Goal: Task Accomplishment & Management: Use online tool/utility

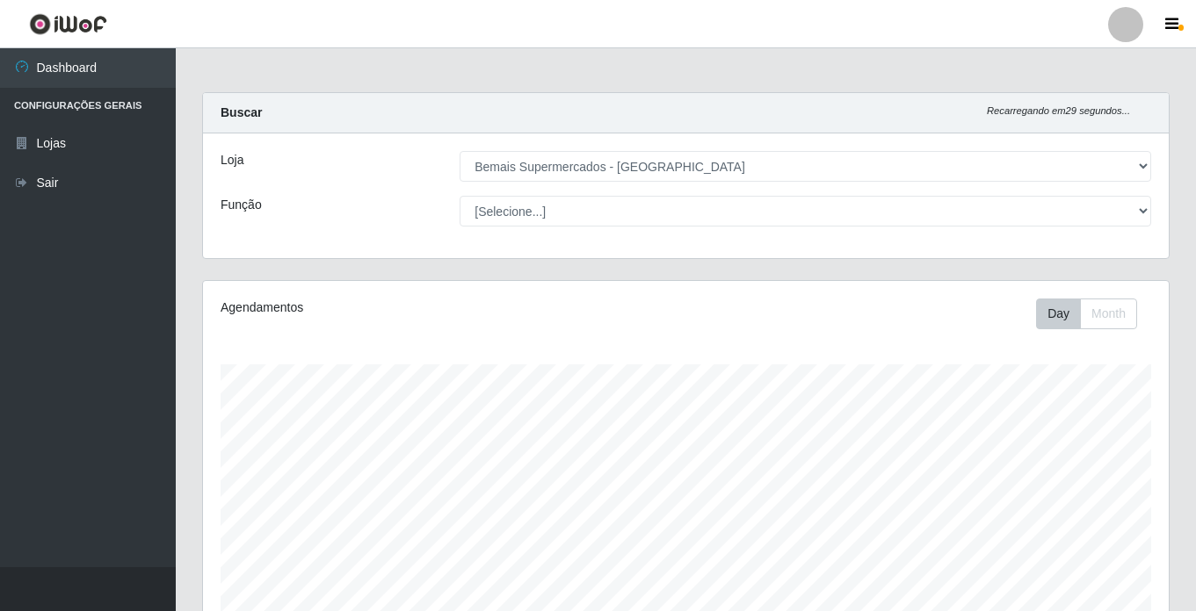
select select "250"
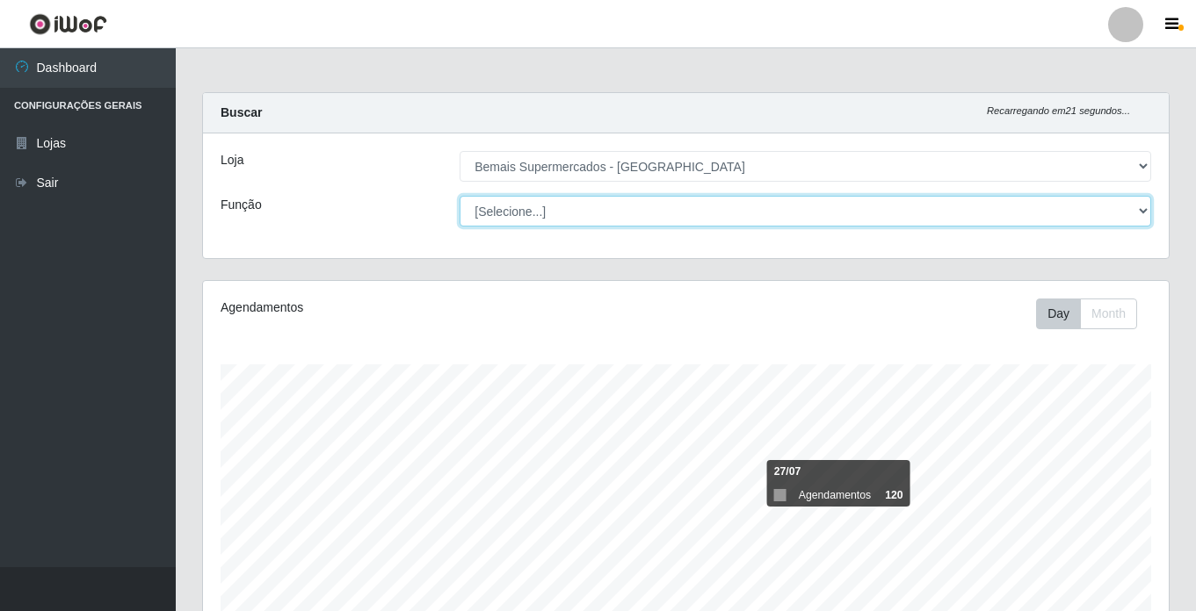
click at [1132, 211] on select "[Selecione...] ASG ASG + ASG ++ Auxiliar de Estacionamento Auxiliar de Estacion…" at bounding box center [804, 211] width 691 height 31
click at [459, 196] on select "[Selecione...] ASG ASG + ASG ++ Auxiliar de Estacionamento Auxiliar de Estacion…" at bounding box center [804, 211] width 691 height 31
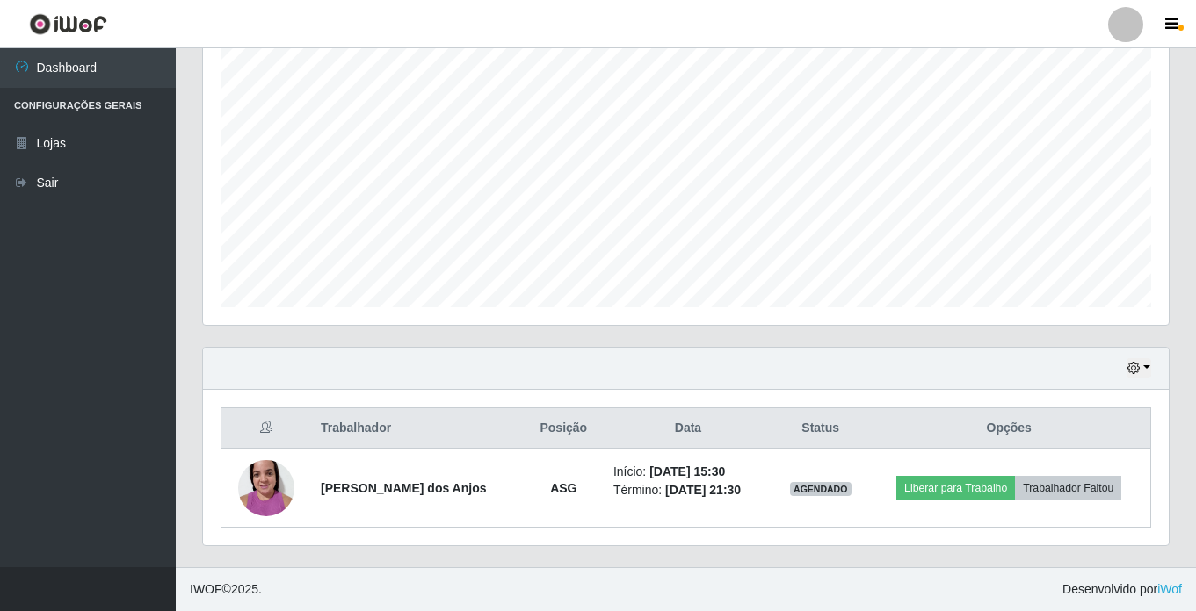
scroll to position [57, 0]
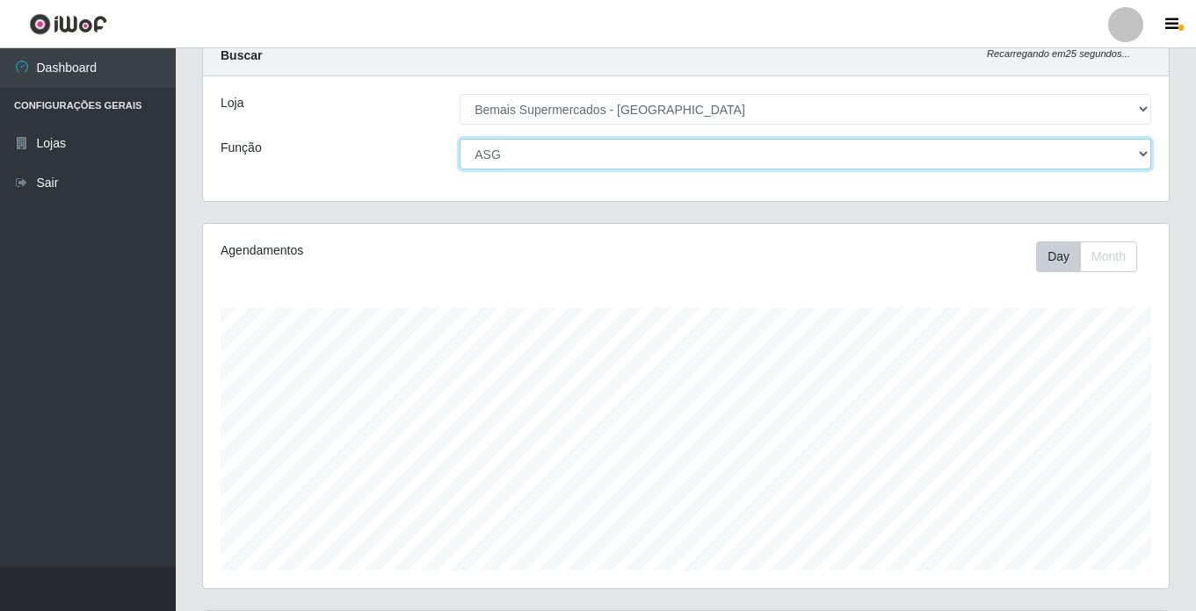
click at [513, 154] on select "[Selecione...] ASG ASG + ASG ++ Auxiliar de Estacionamento Auxiliar de Estacion…" at bounding box center [804, 154] width 691 height 31
select select "[Selecione...]"
click at [459, 139] on select "[Selecione...] ASG ASG + ASG ++ Auxiliar de Estacionamento Auxiliar de Estacion…" at bounding box center [804, 154] width 691 height 31
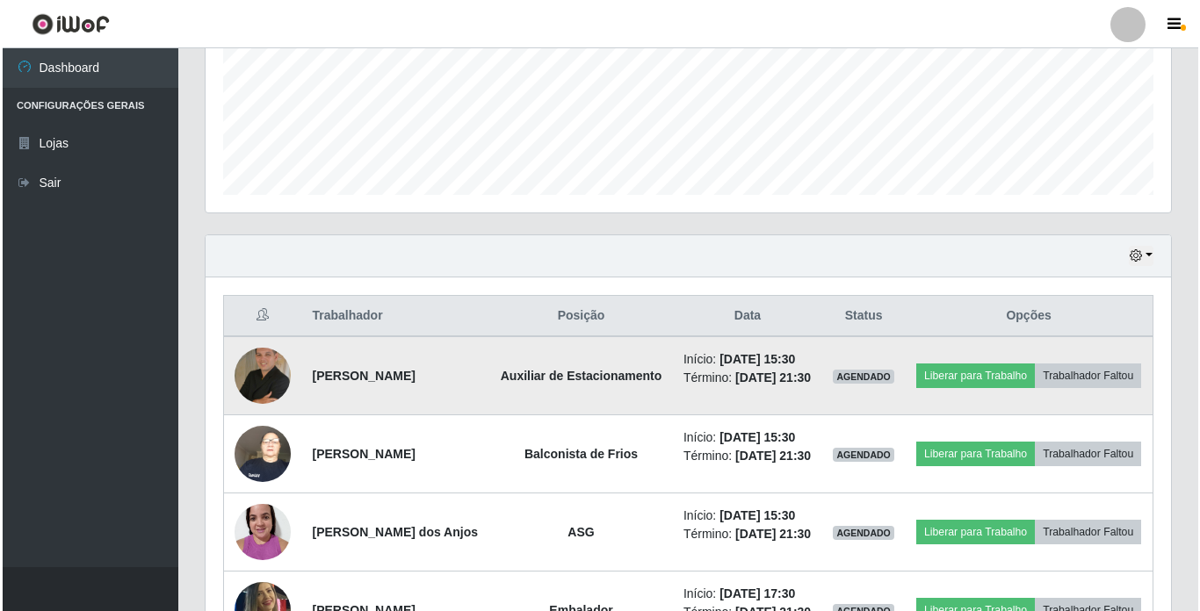
scroll to position [496, 0]
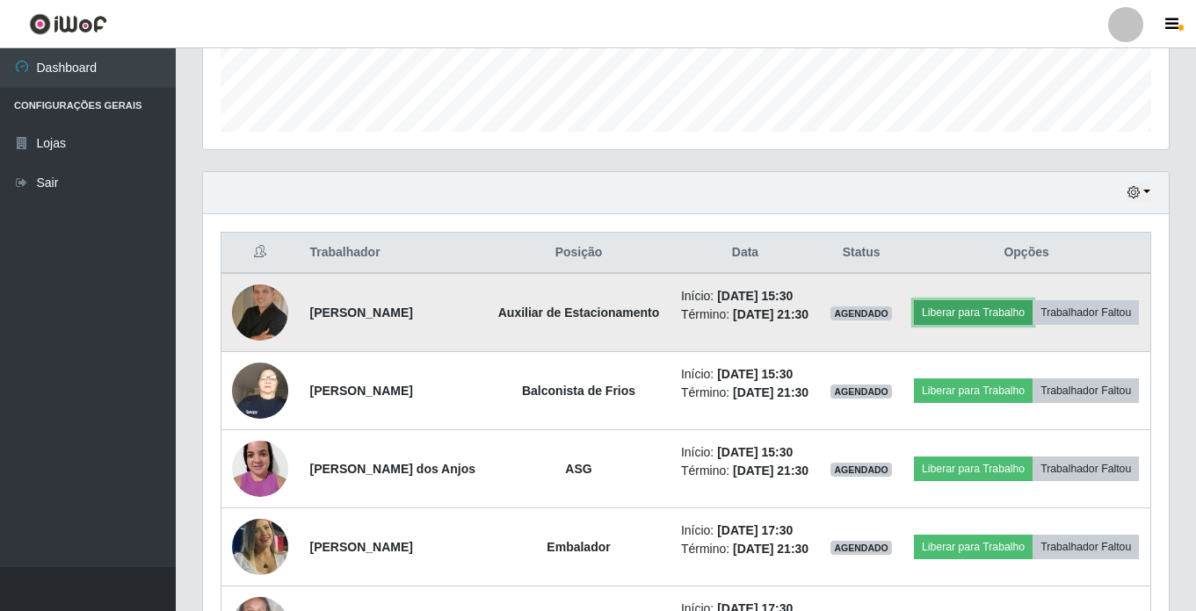
click at [1032, 302] on button "Liberar para Trabalho" at bounding box center [973, 312] width 119 height 25
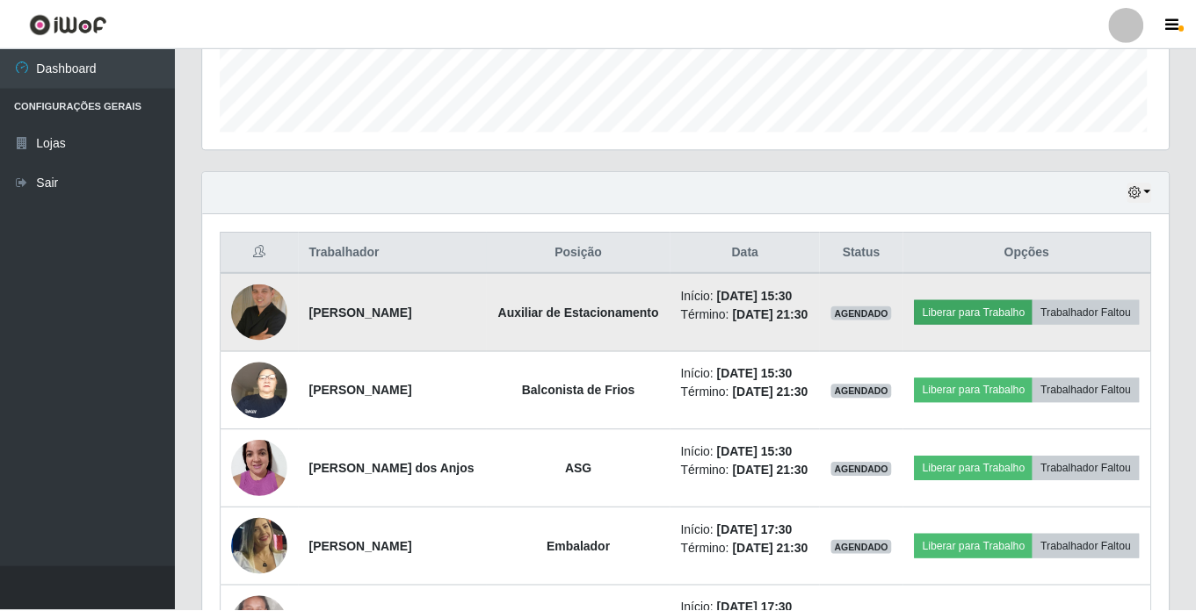
scroll to position [365, 957]
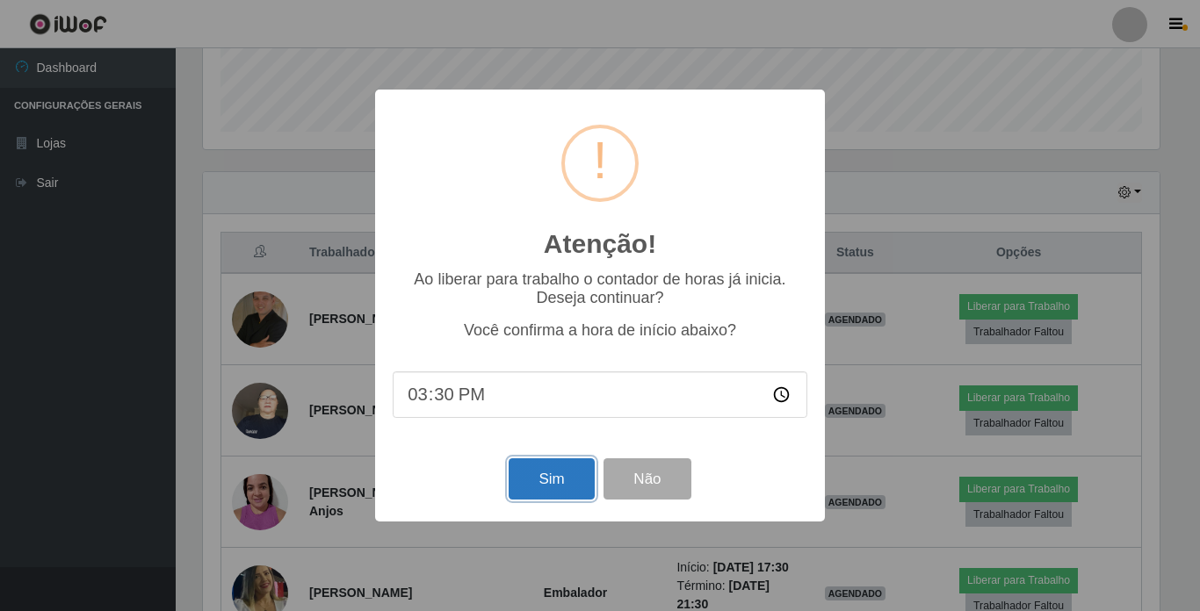
click at [547, 476] on button "Sim" at bounding box center [551, 479] width 85 height 41
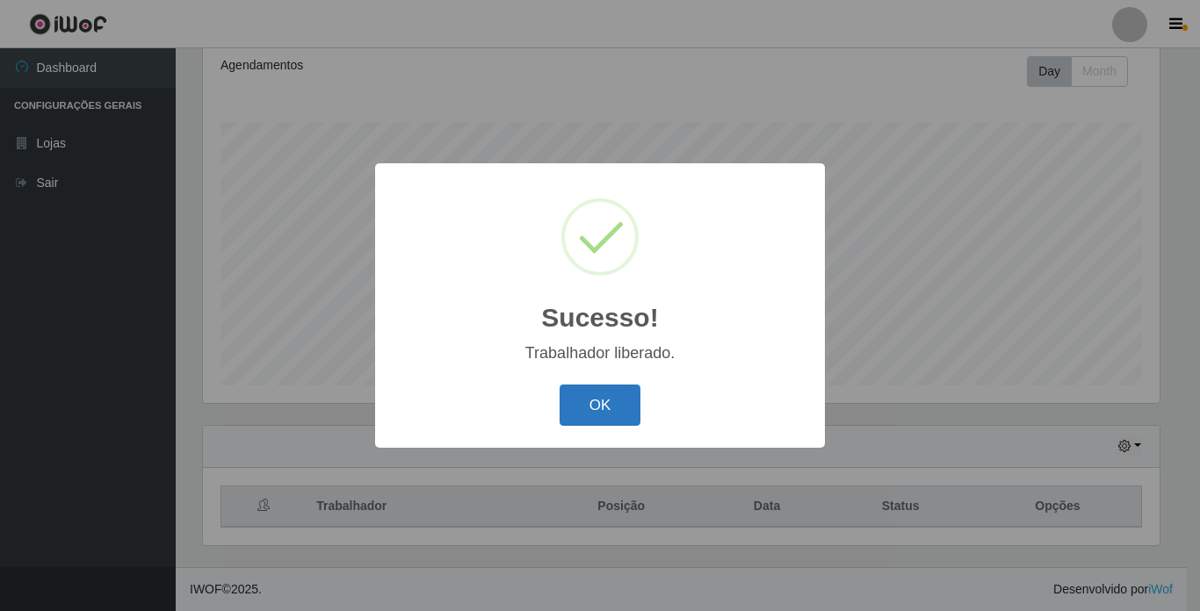
click at [594, 412] on button "OK" at bounding box center [601, 405] width 82 height 41
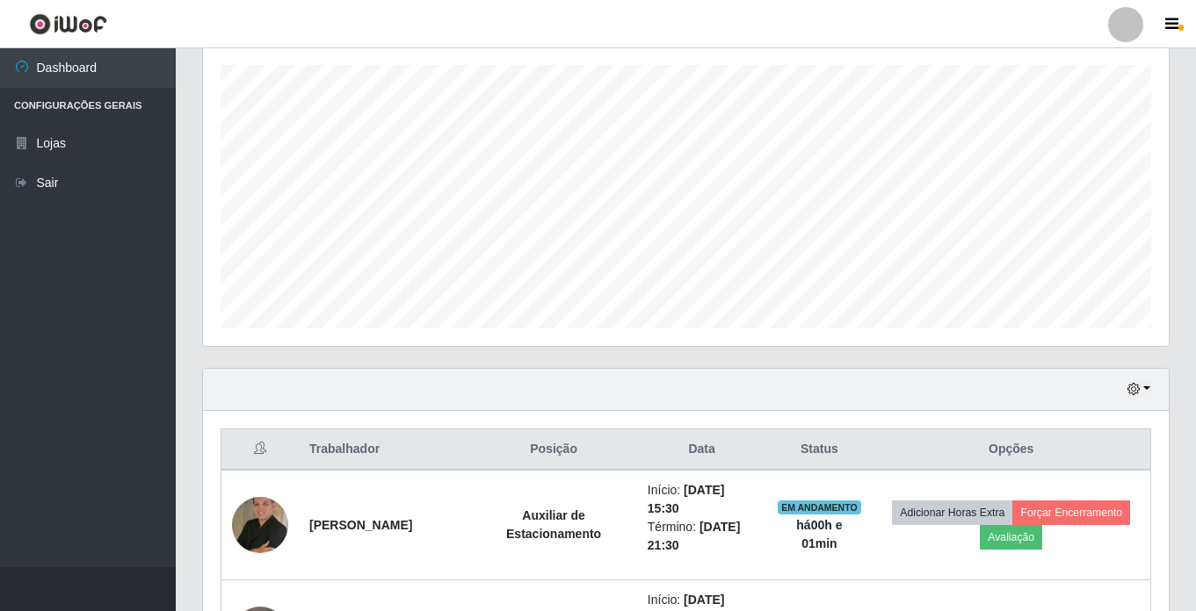
scroll to position [418, 0]
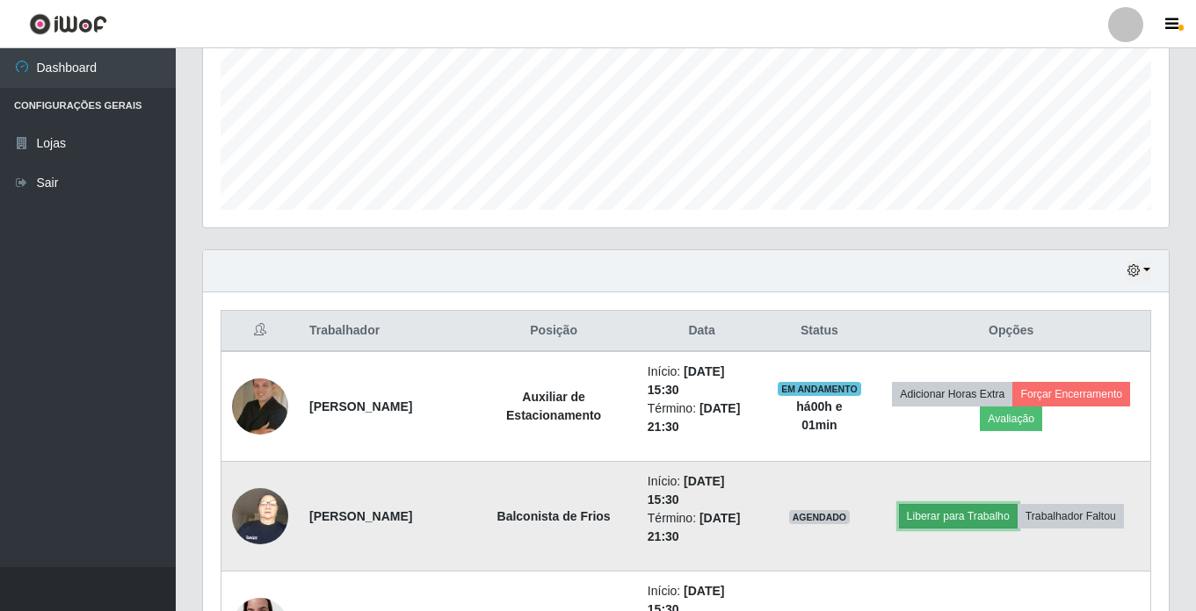
click at [969, 518] on button "Liberar para Trabalho" at bounding box center [958, 516] width 119 height 25
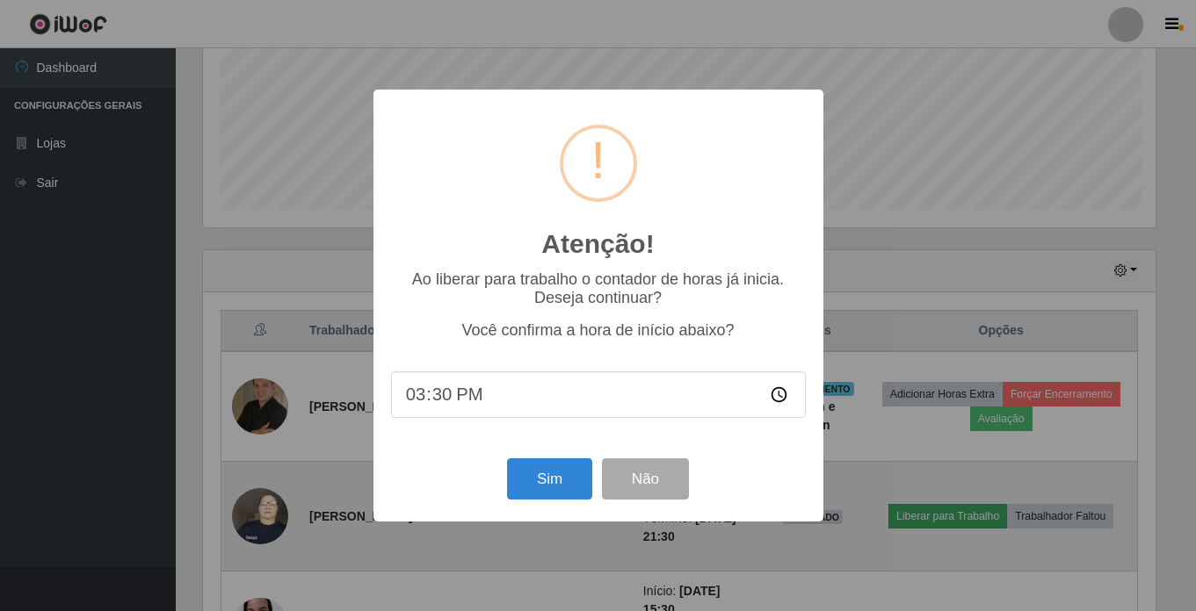
scroll to position [365, 957]
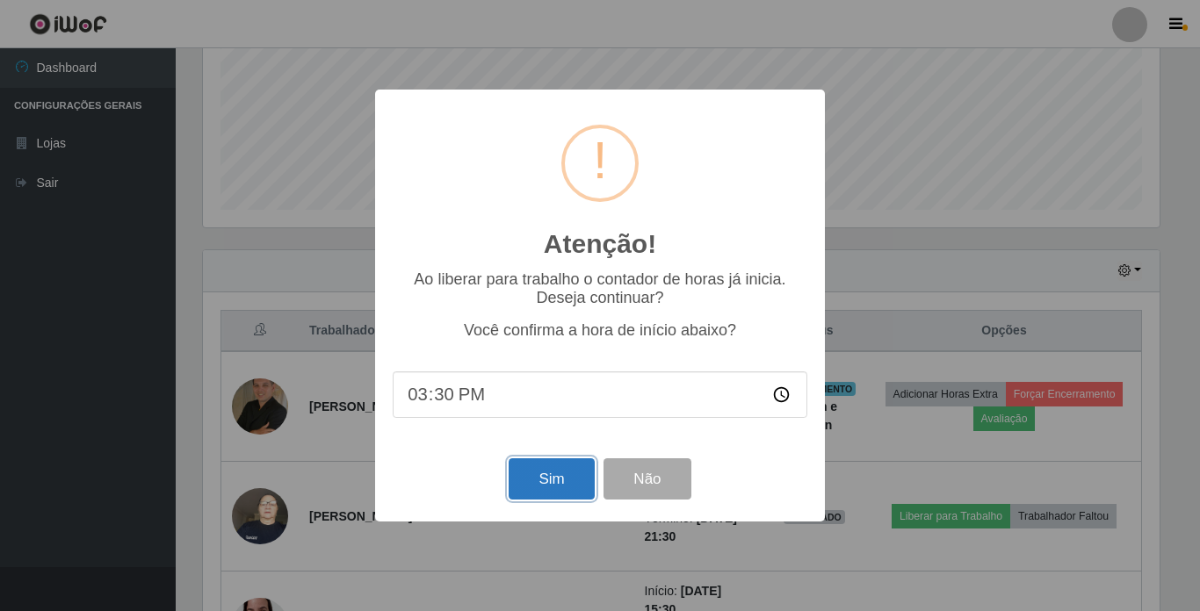
click at [548, 472] on button "Sim" at bounding box center [551, 479] width 85 height 41
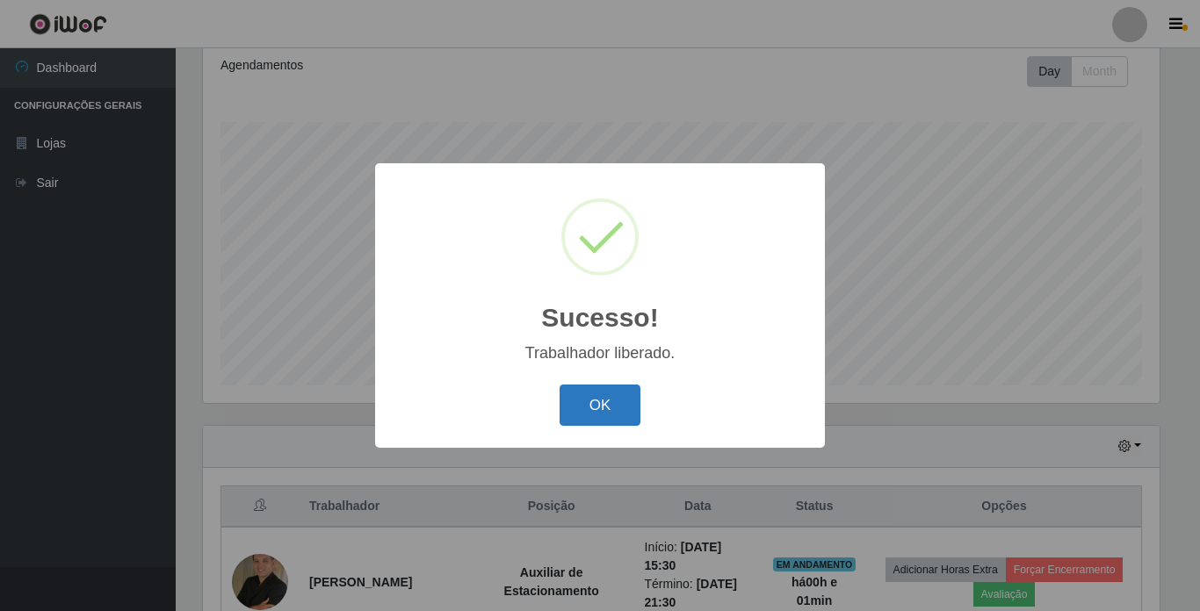
click at [608, 394] on button "OK" at bounding box center [601, 405] width 82 height 41
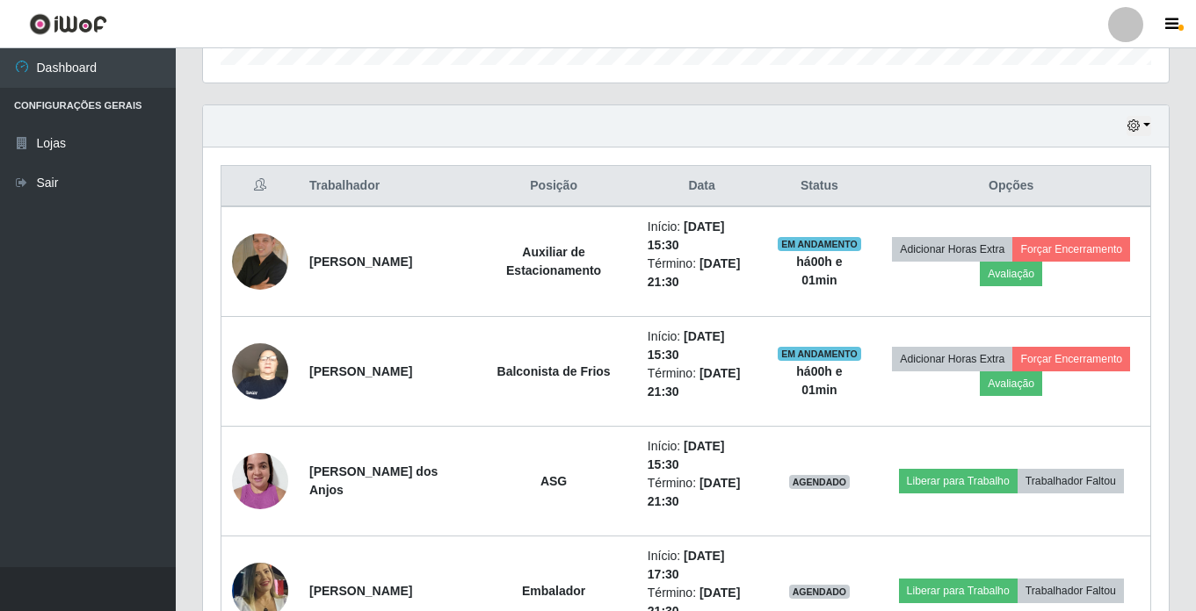
scroll to position [594, 0]
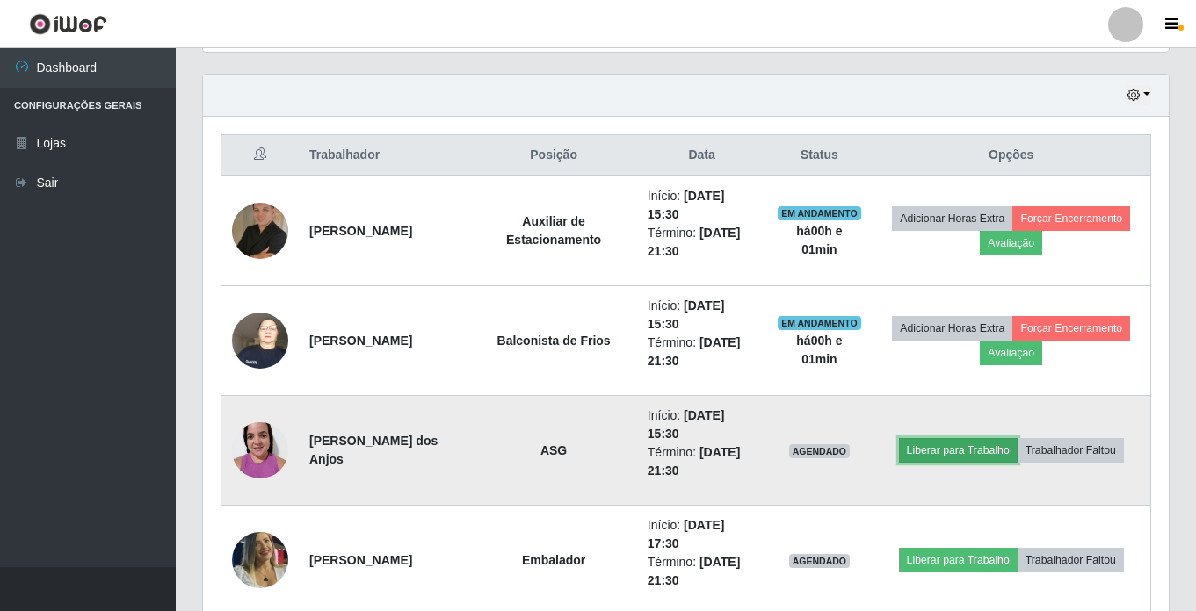
click at [942, 452] on button "Liberar para Trabalho" at bounding box center [958, 450] width 119 height 25
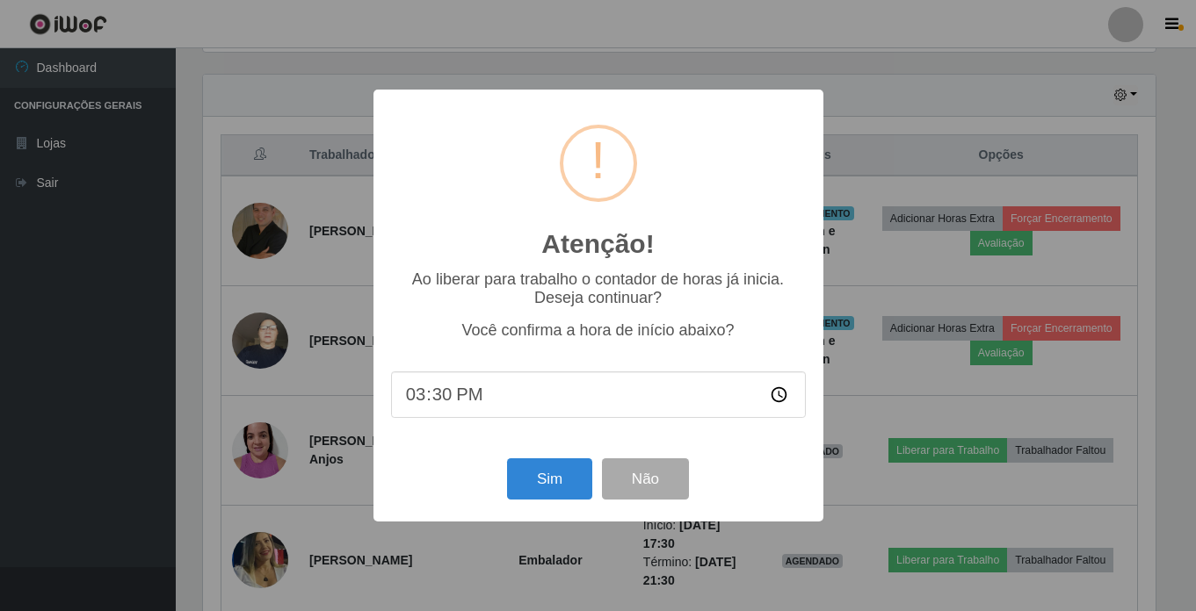
scroll to position [365, 957]
click at [562, 475] on button "Sim" at bounding box center [551, 479] width 85 height 41
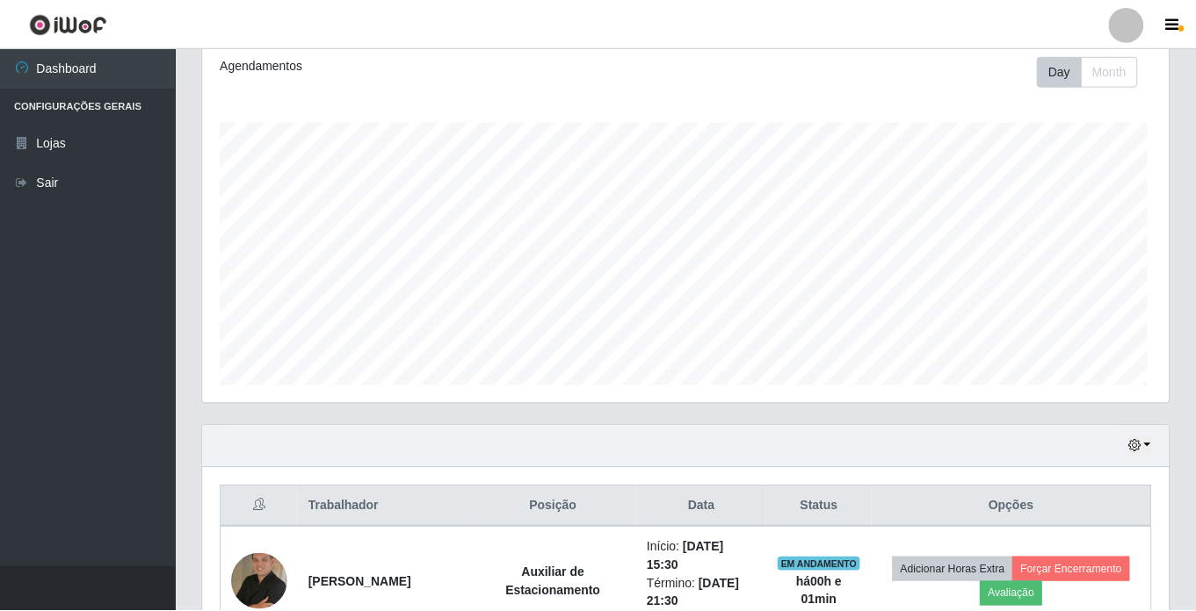
scroll to position [0, 0]
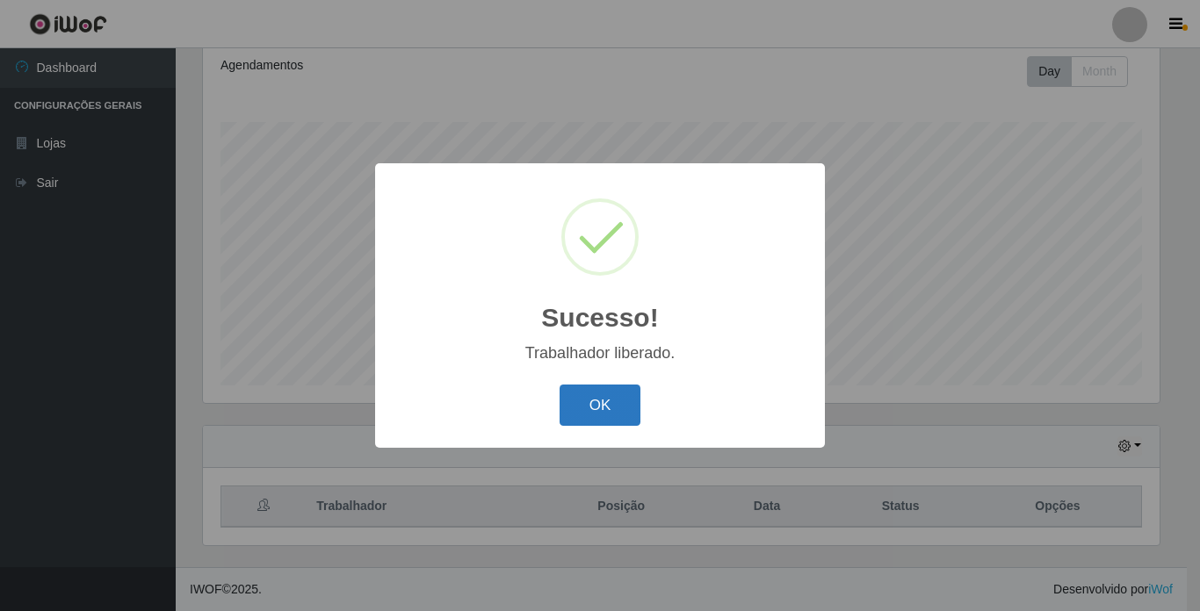
click at [610, 405] on button "OK" at bounding box center [601, 405] width 82 height 41
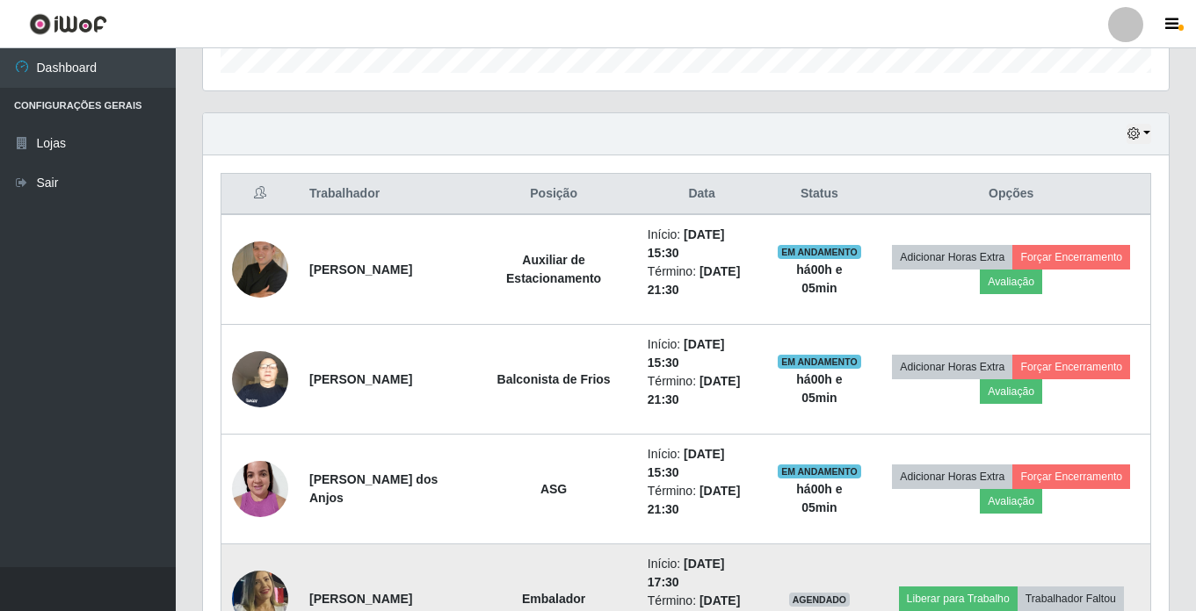
scroll to position [594, 0]
